Goal: Information Seeking & Learning: Learn about a topic

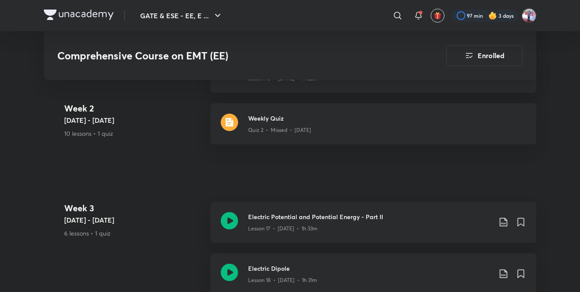
click at [173, 180] on div "Comprehensive Course on EMT (EE) Enrolled GATE & ESE - EE, EC Plus Syllabus Ele…" at bounding box center [290, 92] width 493 height 2610
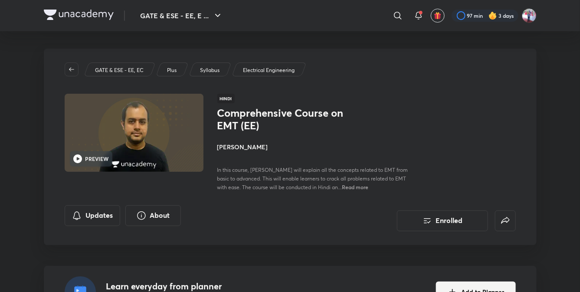
click at [90, 13] on img at bounding box center [79, 15] width 70 height 10
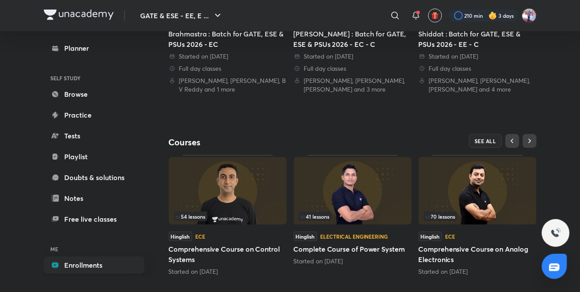
scroll to position [304, 0]
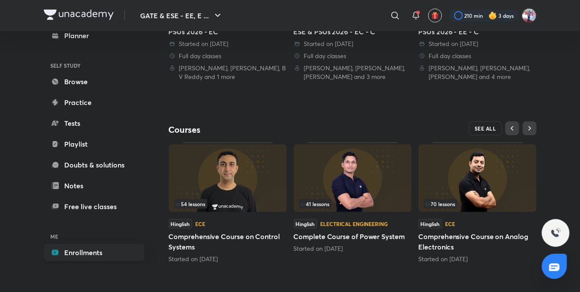
click at [480, 127] on span "SEE ALL" at bounding box center [485, 128] width 22 height 6
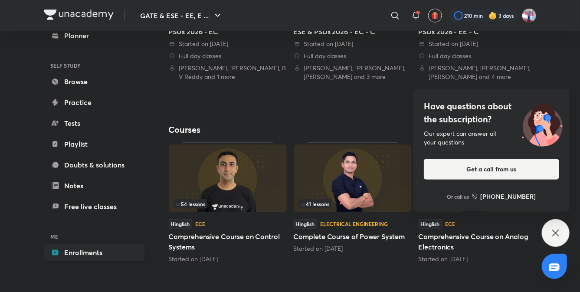
click at [370, 111] on div "GATE & ESE - EE, EC Plus Enrolled My enrollments You’re learning from 4 batches…" at bounding box center [353, 4] width 368 height 519
click at [552, 228] on icon at bounding box center [555, 233] width 10 height 10
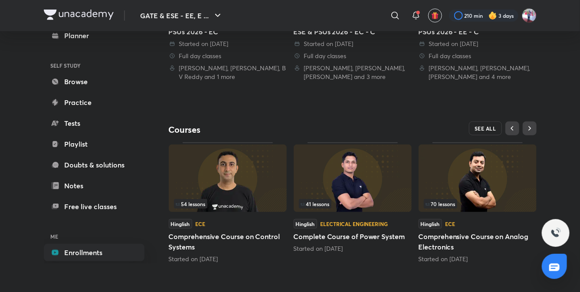
click at [488, 130] on span "SEE ALL" at bounding box center [485, 128] width 22 height 6
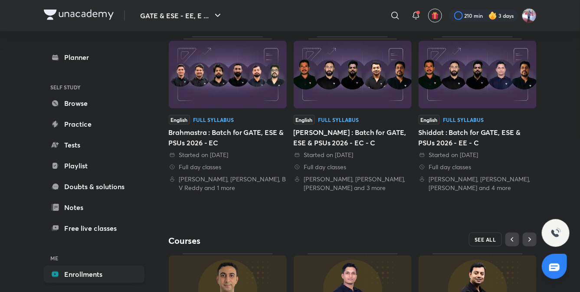
scroll to position [0, 0]
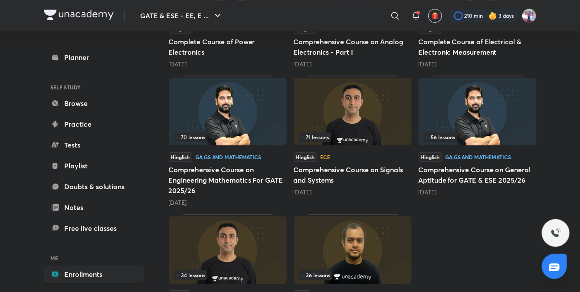
scroll to position [856, 0]
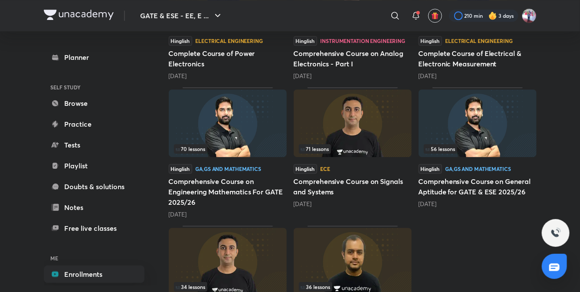
click at [213, 184] on h5 "Comprehensive Course on Engineering Mathematics For GATE 2025/26" at bounding box center [228, 191] width 118 height 31
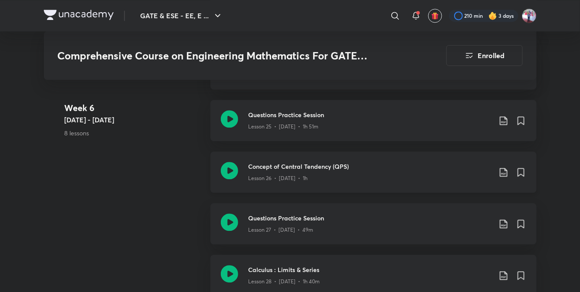
scroll to position [1973, 0]
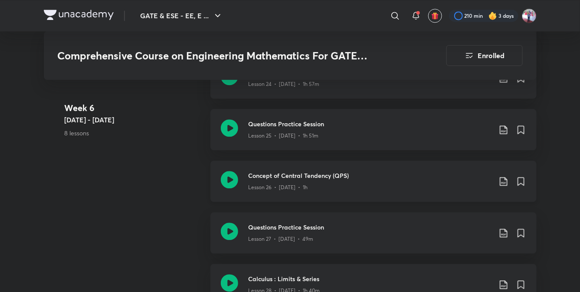
click at [307, 177] on h3 "Concept of Central Tendency (QPS)" at bounding box center [369, 175] width 243 height 9
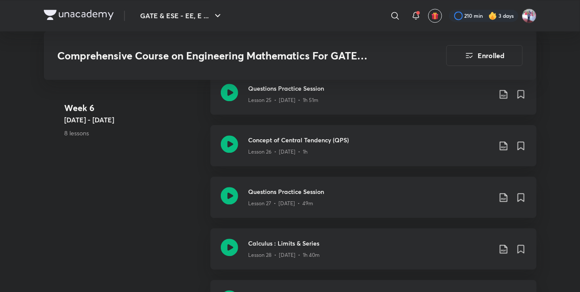
scroll to position [2021, 0]
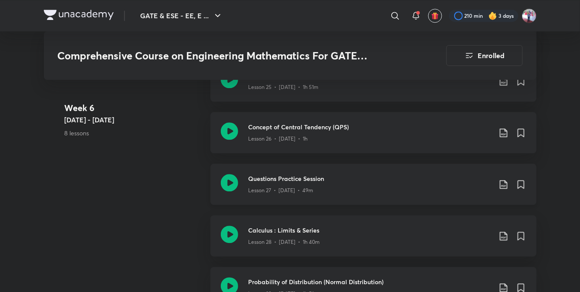
click at [284, 178] on h3 "Questions Practice Session" at bounding box center [369, 178] width 243 height 9
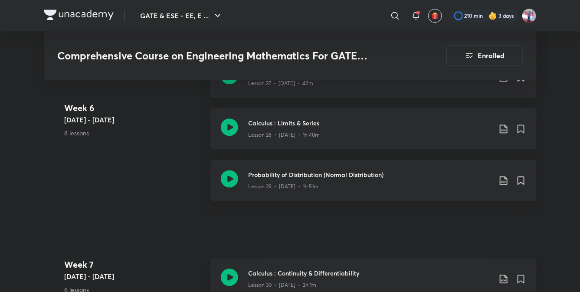
scroll to position [2129, 0]
click at [273, 129] on div "Lesson 28 • Aug 4 • 1h 40m" at bounding box center [369, 132] width 243 height 11
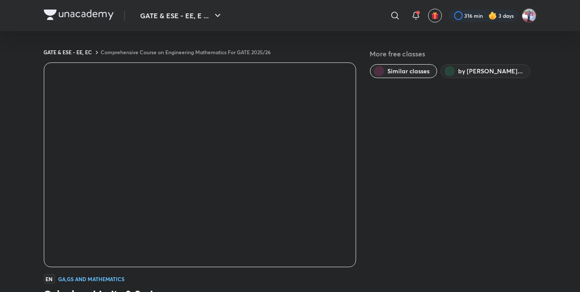
scroll to position [540, 0]
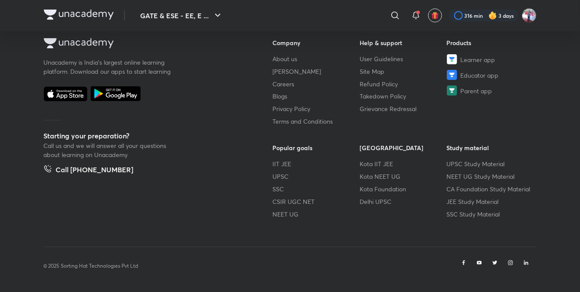
click at [92, 13] on img at bounding box center [79, 15] width 70 height 10
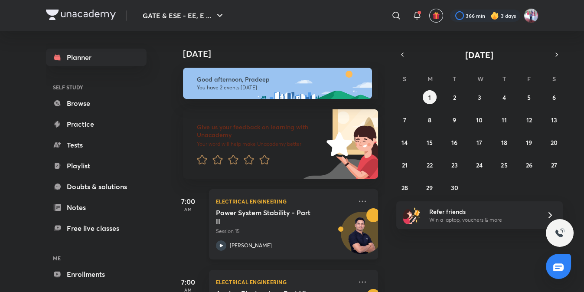
scroll to position [61, 0]
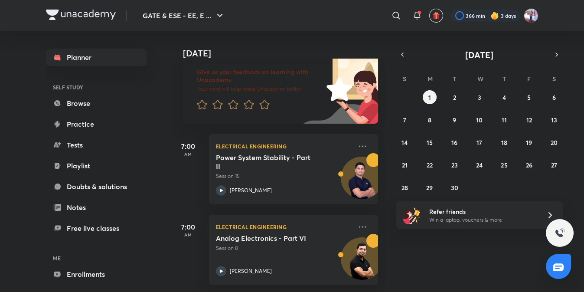
click at [84, 16] on img at bounding box center [81, 15] width 70 height 10
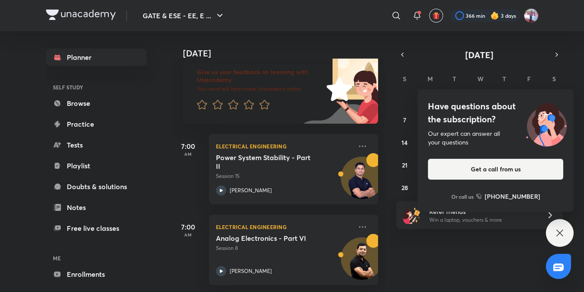
click at [567, 236] on div "Have questions about the subscription? Our expert can answer all your questions…" at bounding box center [560, 233] width 28 height 28
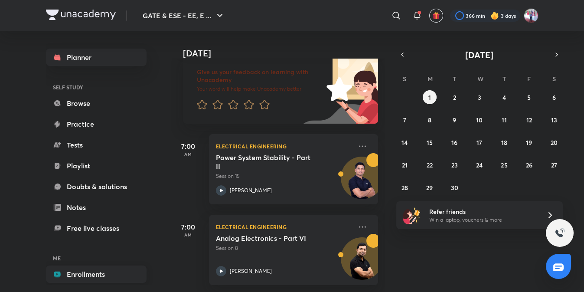
click at [76, 277] on link "Enrollments" at bounding box center [96, 273] width 101 height 17
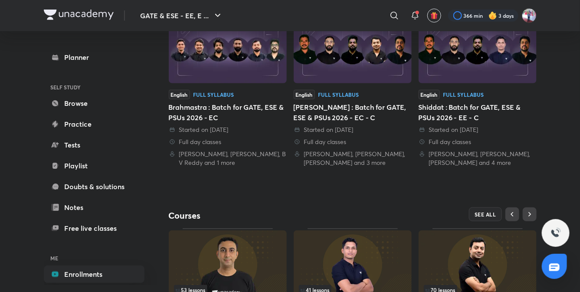
scroll to position [304, 0]
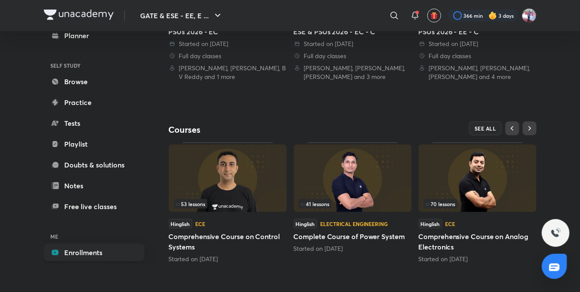
click at [225, 242] on h5 "Comprehensive Course on Control Systems" at bounding box center [228, 241] width 118 height 21
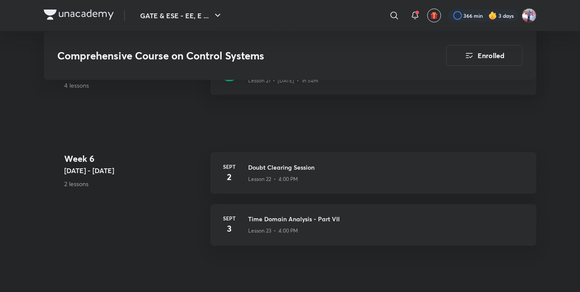
scroll to position [1709, 0]
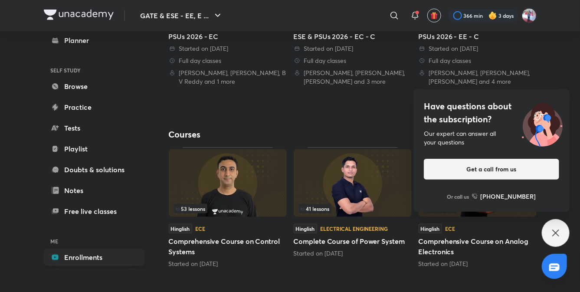
scroll to position [304, 0]
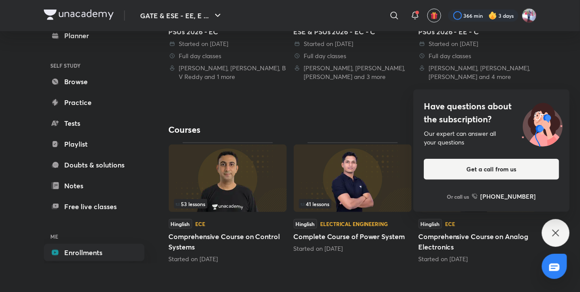
click at [554, 233] on icon at bounding box center [555, 232] width 7 height 7
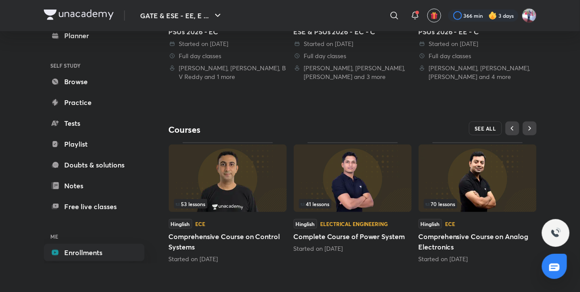
click at [487, 128] on span "SEE ALL" at bounding box center [485, 128] width 22 height 6
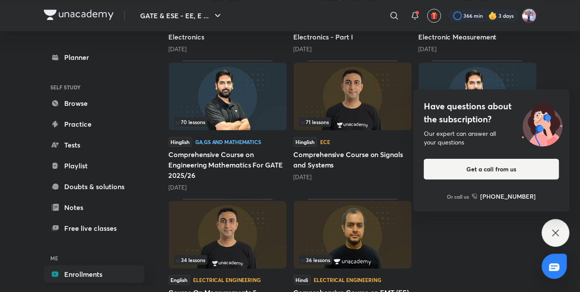
scroll to position [881, 0]
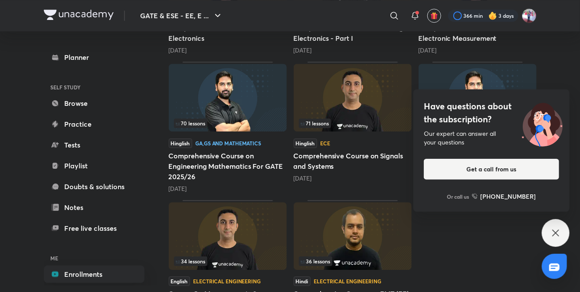
click at [552, 232] on icon at bounding box center [555, 233] width 10 height 10
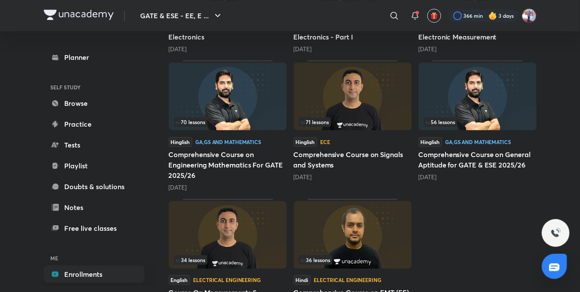
scroll to position [879, 0]
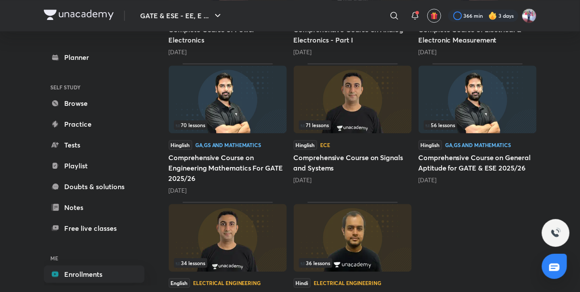
click at [454, 160] on h5 "Comprehensive Course on General Aptitude for GATE & ESE 2025/26" at bounding box center [477, 162] width 118 height 21
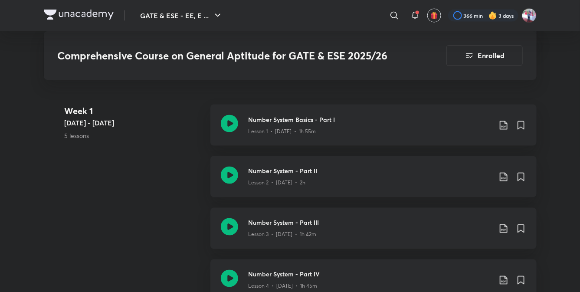
scroll to position [505, 0]
click at [162, 159] on div "Week 1 Mar 4 - 10 5 lessons Number System Basics - Part I Lesson 1 • Mar 4 • 1h…" at bounding box center [290, 233] width 493 height 258
click at [282, 174] on h3 "Number System - Part II" at bounding box center [369, 170] width 243 height 9
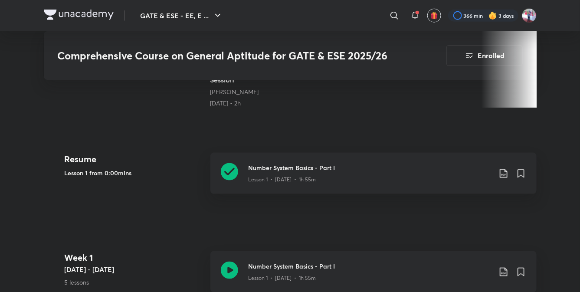
scroll to position [360, 0]
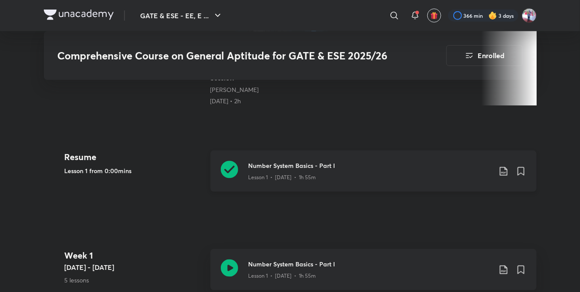
click at [289, 165] on h3 "Number System Basics - Part I" at bounding box center [369, 165] width 243 height 9
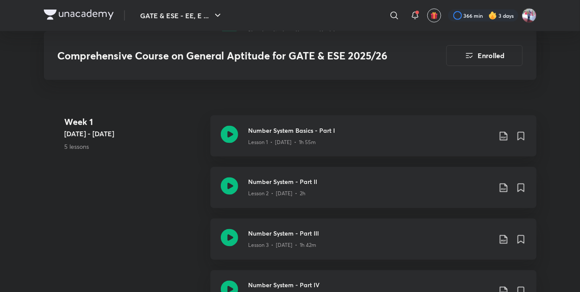
scroll to position [507, 0]
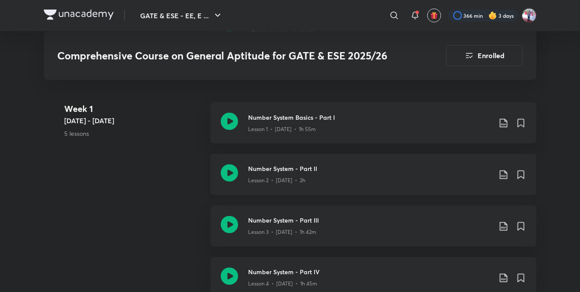
click at [267, 181] on p "Lesson 2 • [DATE] • 2h" at bounding box center [276, 181] width 57 height 8
